Goal: Transaction & Acquisition: Purchase product/service

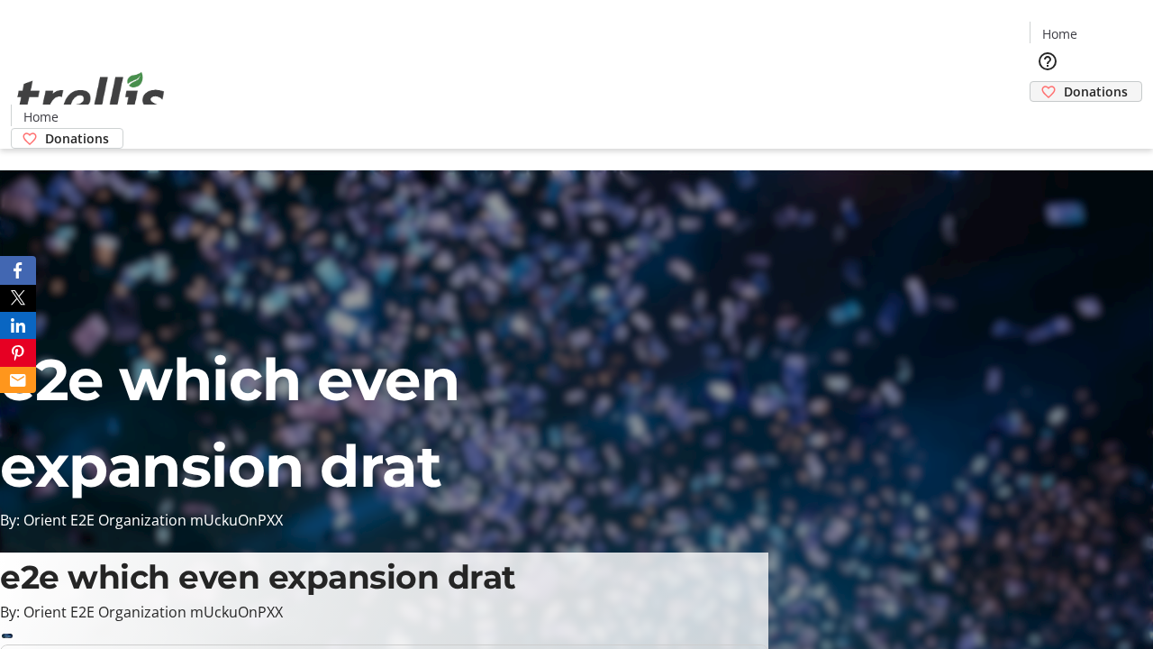
click at [1064, 82] on span "Donations" at bounding box center [1096, 91] width 64 height 19
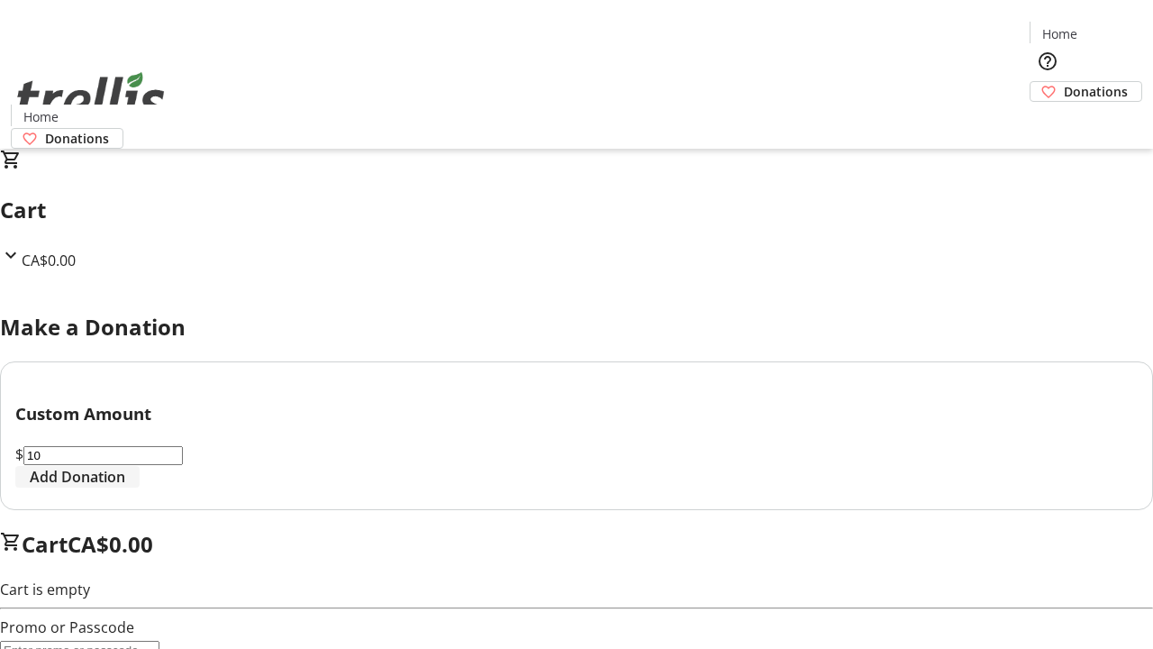
click at [125, 487] on span "Add Donation" at bounding box center [77, 477] width 95 height 22
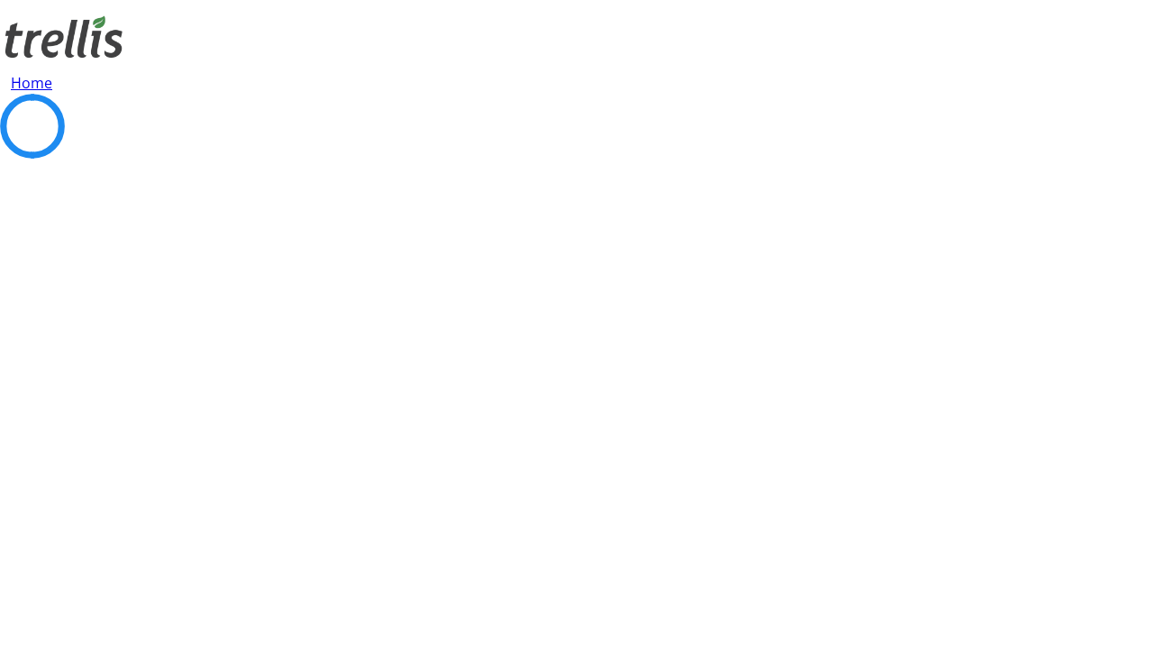
select select "CA"
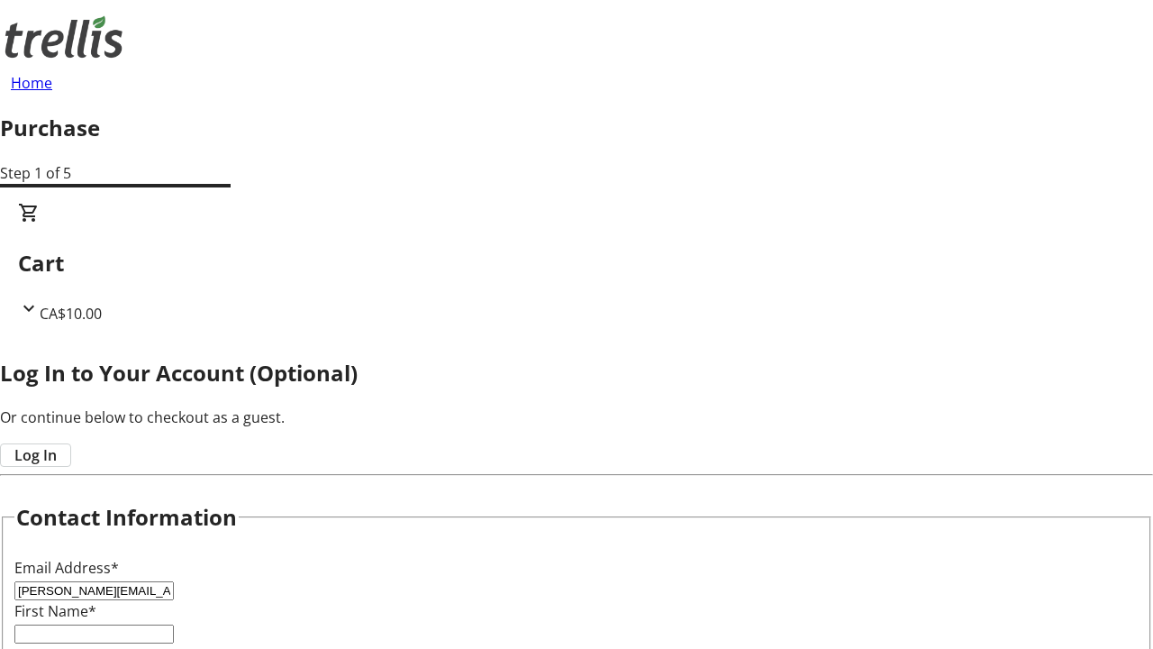
type input "[PERSON_NAME][EMAIL_ADDRESS][DOMAIN_NAME]"
type input "[PERSON_NAME]"
type input "[STREET_ADDRESS][PERSON_NAME]"
type input "Kelowna"
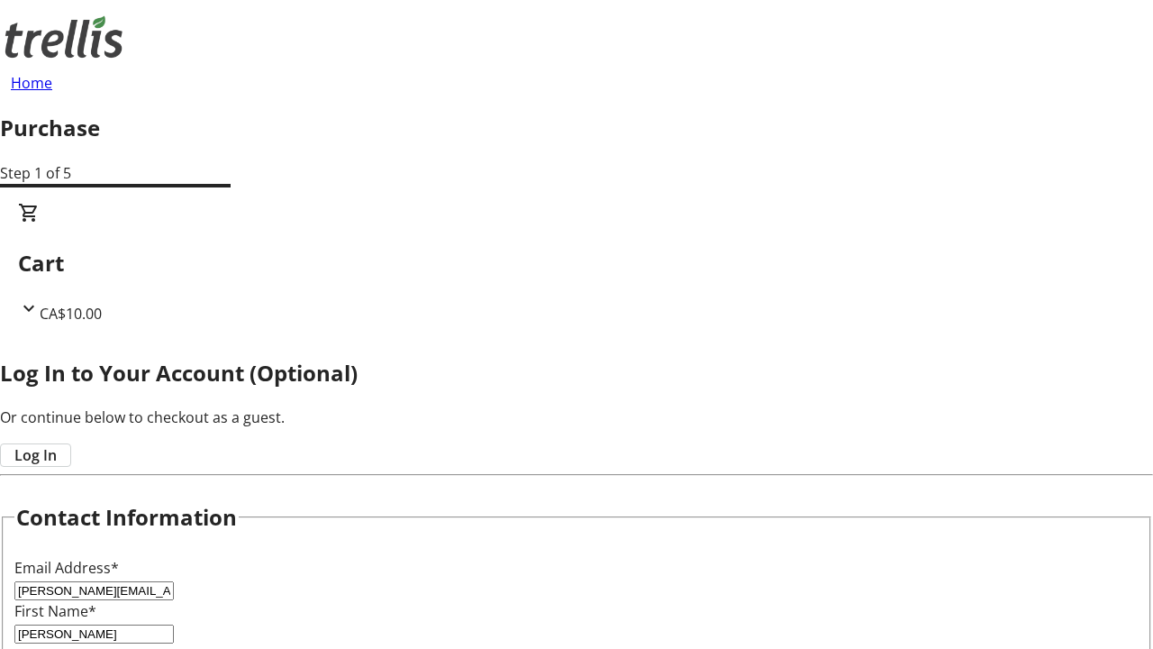
select select "BC"
type input "Kelowna"
type input "V1Y 0C2"
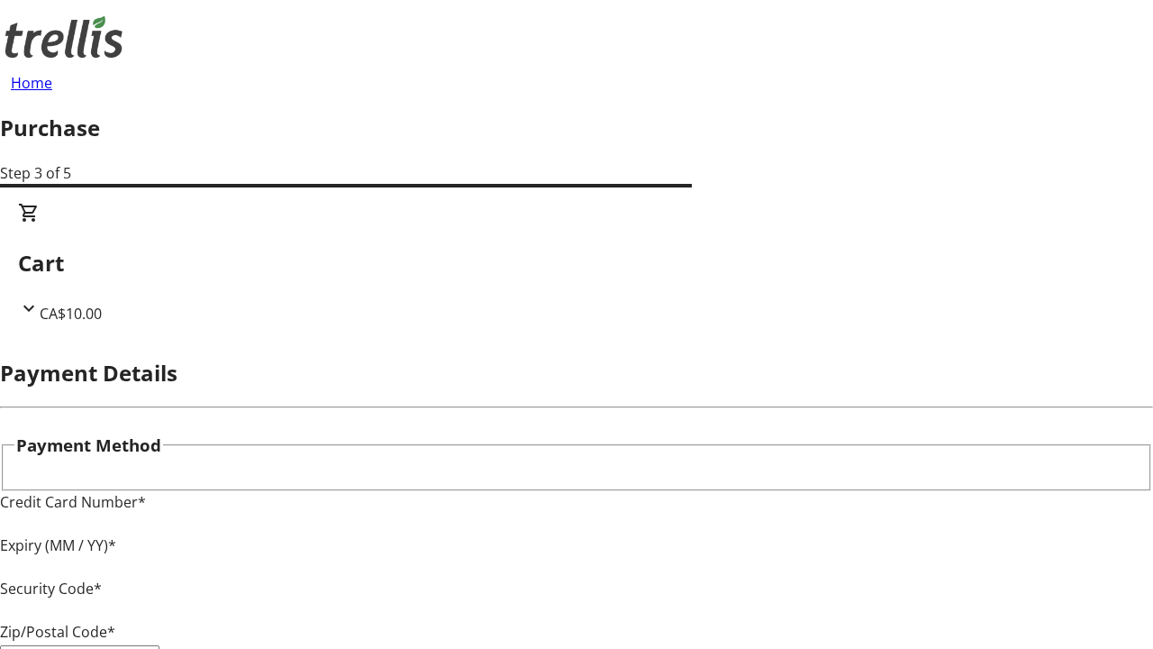
type input "V1Y 0C2"
